Goal: Information Seeking & Learning: Learn about a topic

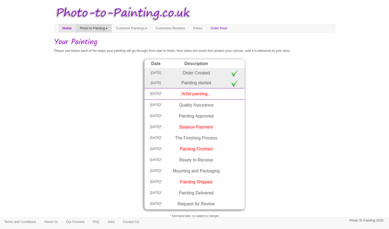
click at [107, 29] on link "Photo to Painting" at bounding box center [94, 28] width 36 height 8
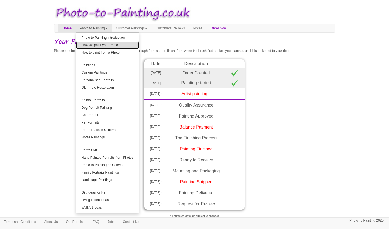
click at [111, 44] on link "How we paint your Photo" at bounding box center [107, 44] width 63 height 7
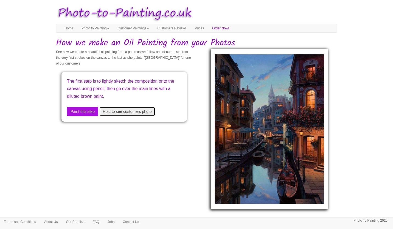
click at [136, 114] on button "Hold to see customers photo" at bounding box center [127, 111] width 56 height 9
click at [134, 112] on button "Hold to see customers photo" at bounding box center [127, 111] width 56 height 9
